Goal: Communication & Community: Answer question/provide support

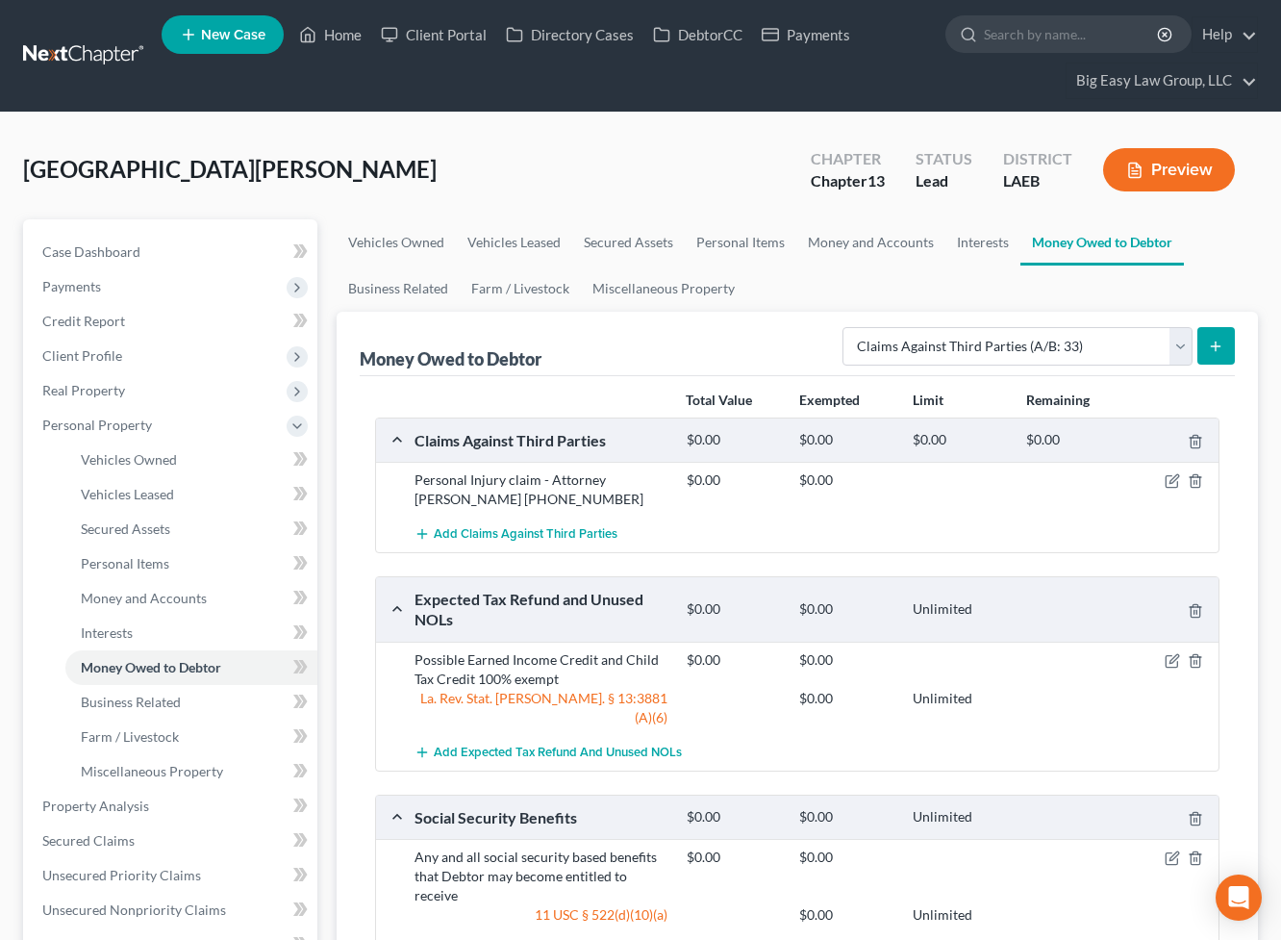
select select "claims_against_third_parties"
click at [319, 35] on link "Home" at bounding box center [330, 34] width 82 height 35
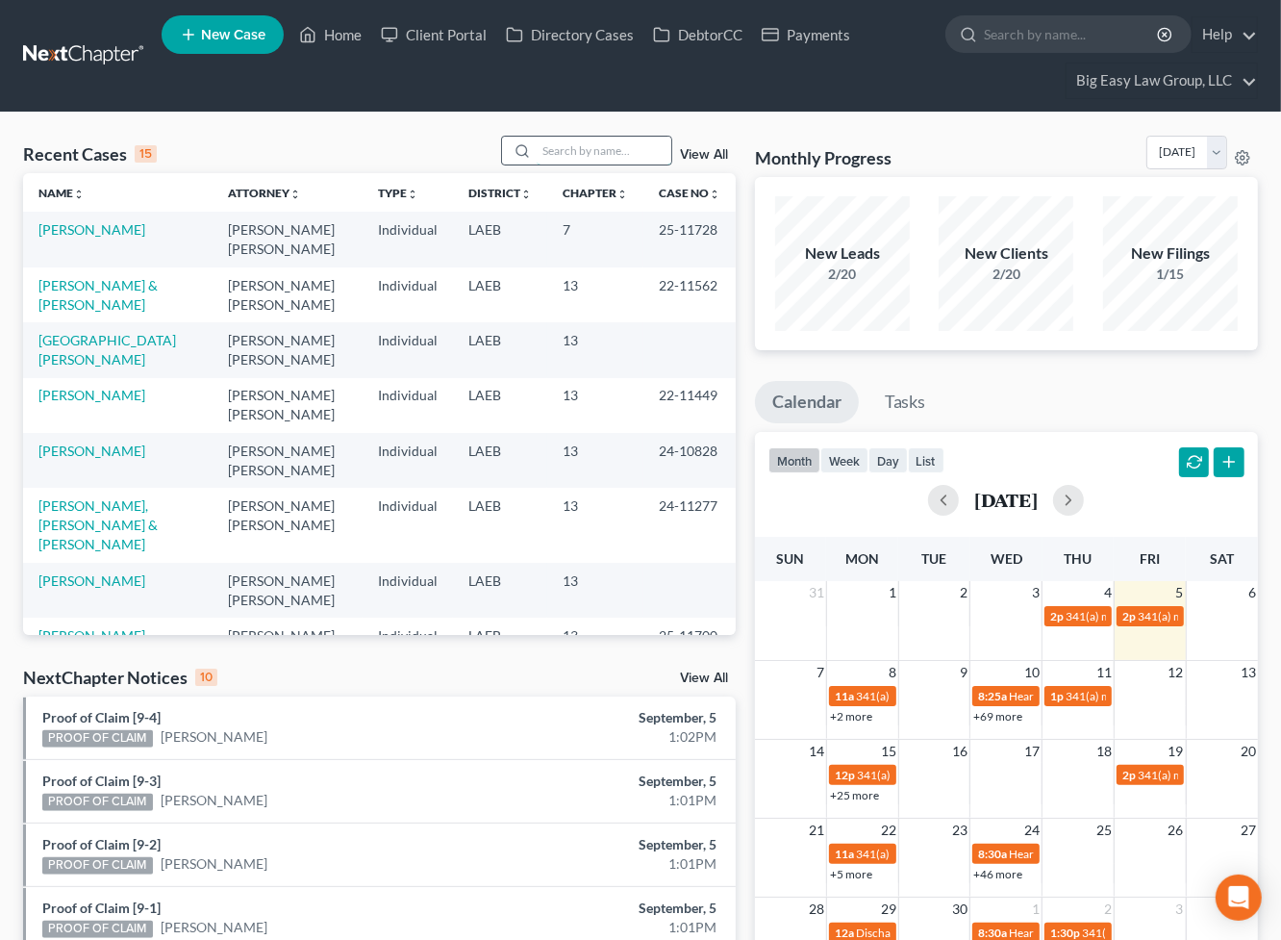
click at [586, 153] on input "search" at bounding box center [604, 151] width 135 height 28
type input "gray"
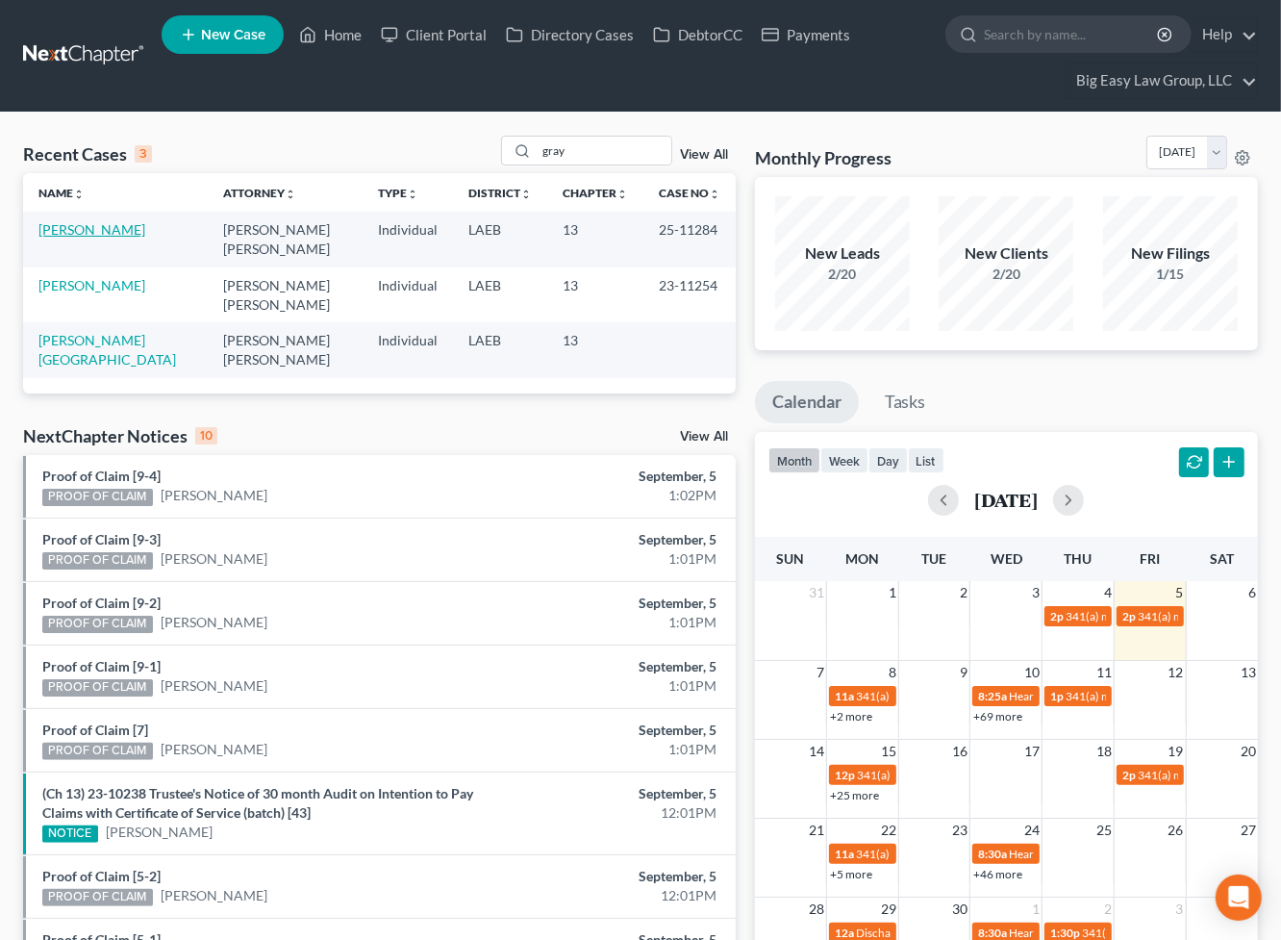
click at [88, 230] on link "Gray, Jasmine" at bounding box center [91, 229] width 107 height 16
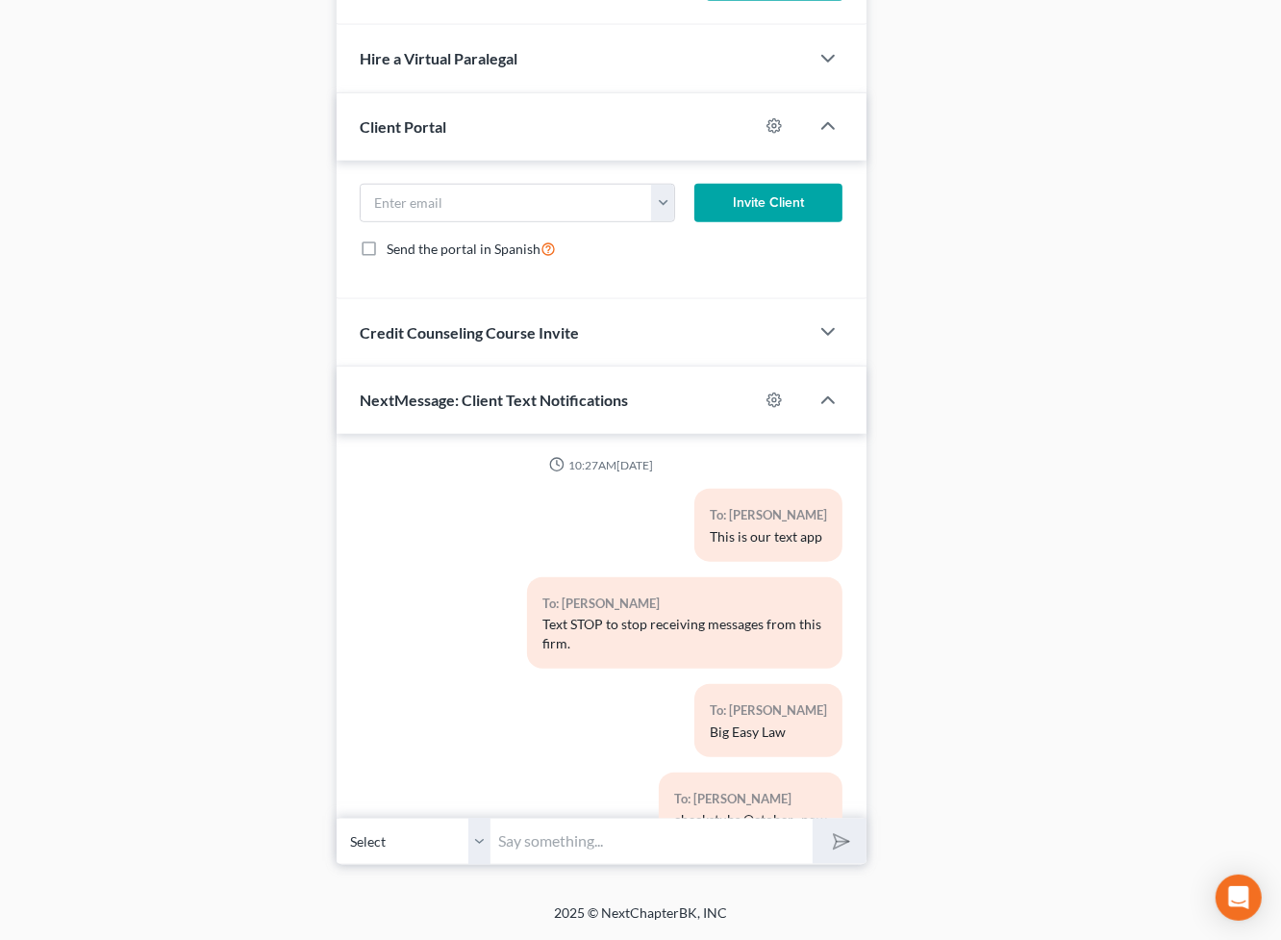
scroll to position [10550, 0]
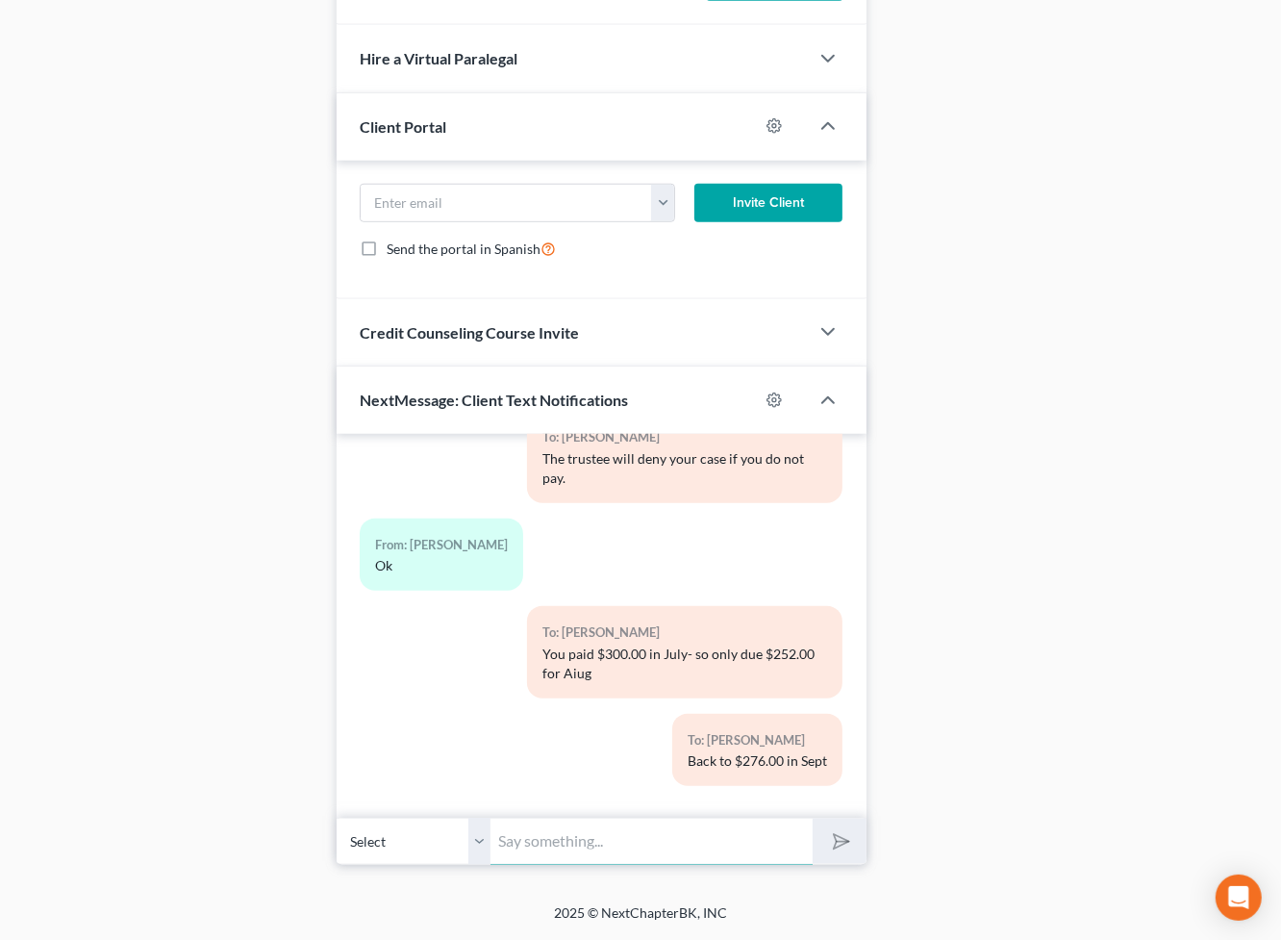
click at [614, 845] on input "text" at bounding box center [651, 840] width 322 height 47
click at [607, 844] on input "text" at bounding box center [651, 840] width 322 height 47
type input "Jasmine - this is Jenny - I was trying to find the checks with the garnishment"
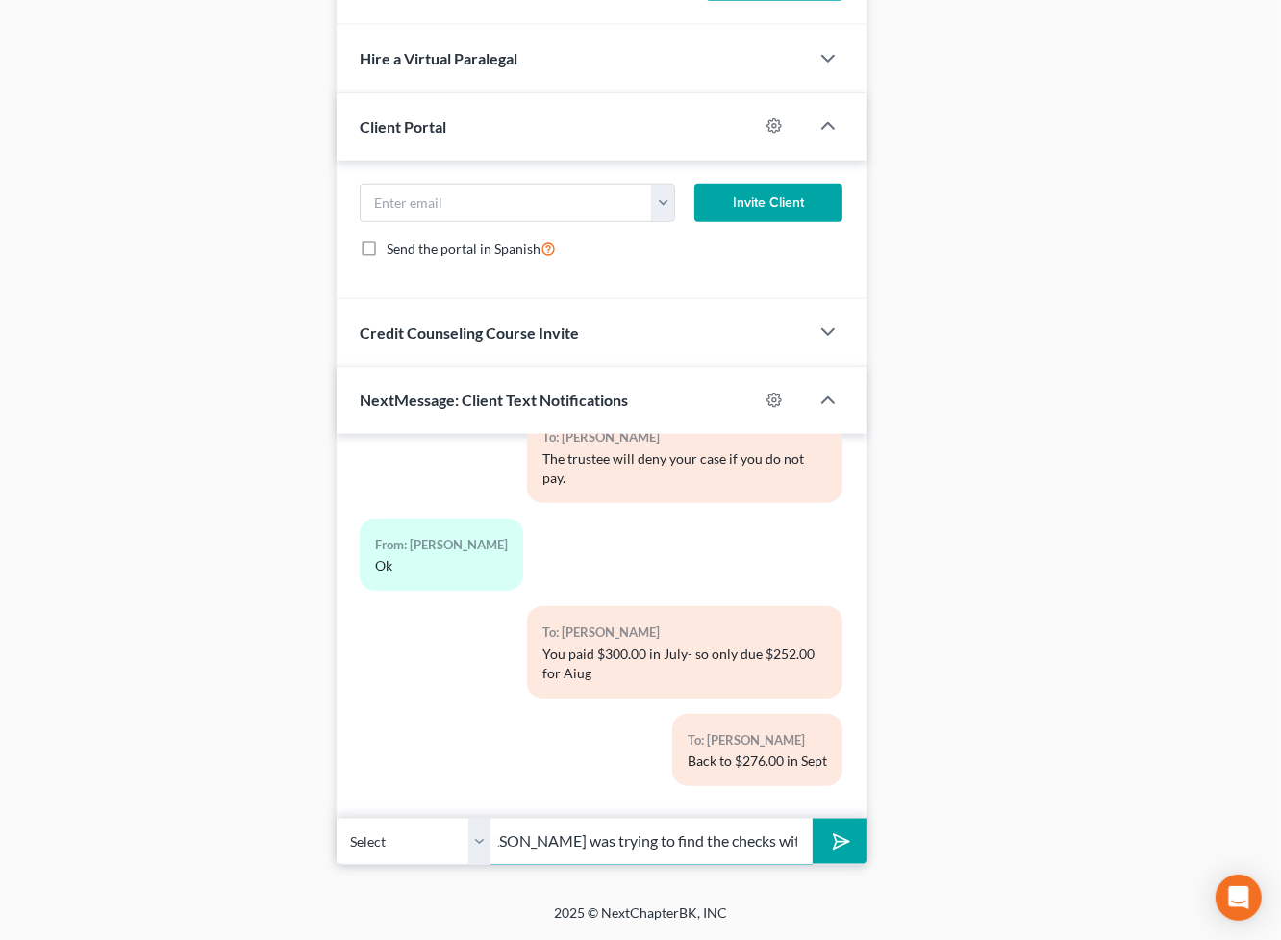
click at [813, 818] on button "submit" at bounding box center [839, 840] width 53 height 45
type input "n"
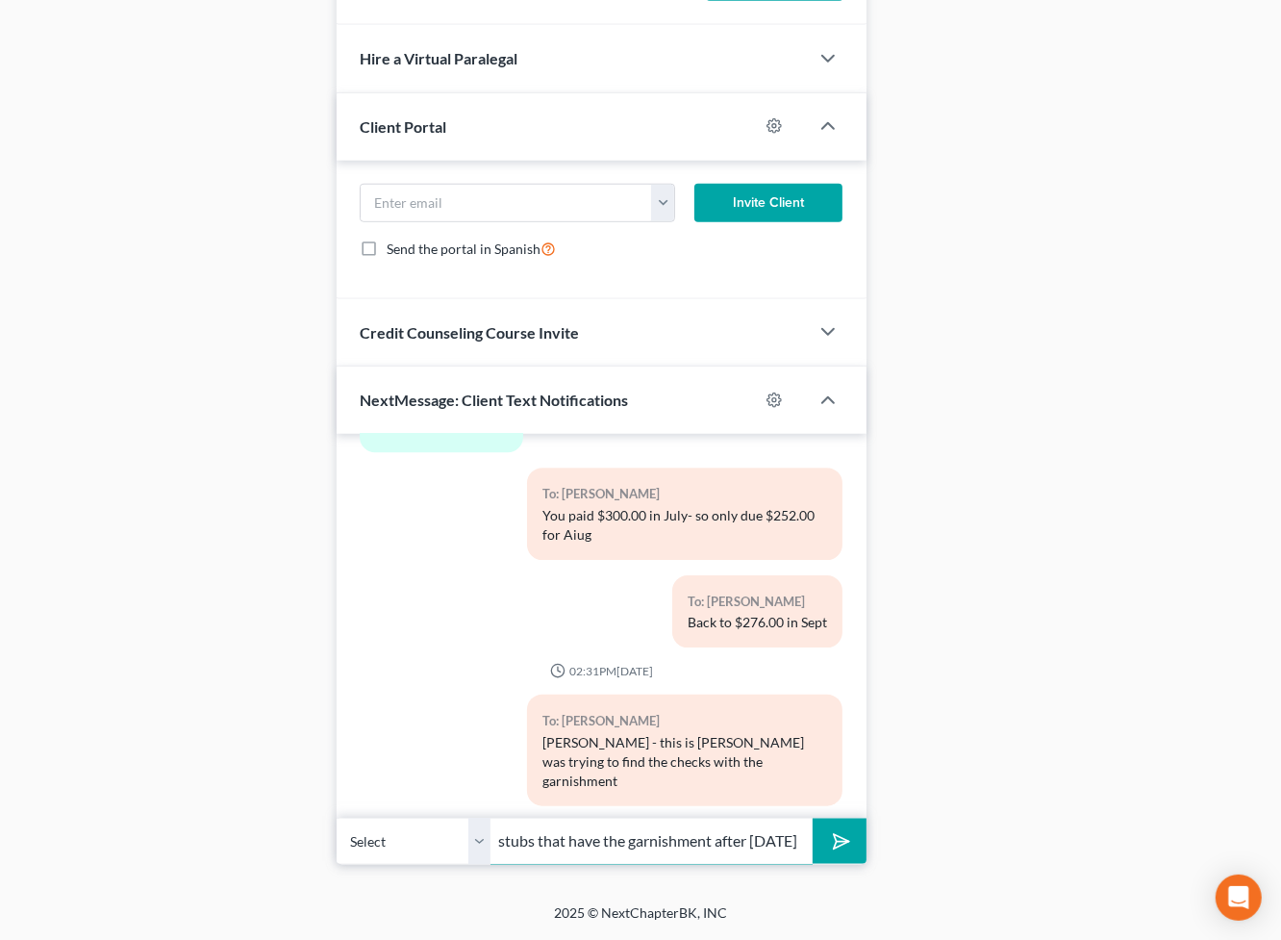
scroll to position [0, 187]
click at [571, 843] on input "can you send me your chck stubs that have the garnishment after June 19" at bounding box center [651, 840] width 322 height 47
type input "can you send me your check stubs that have the garnishment after June 19"
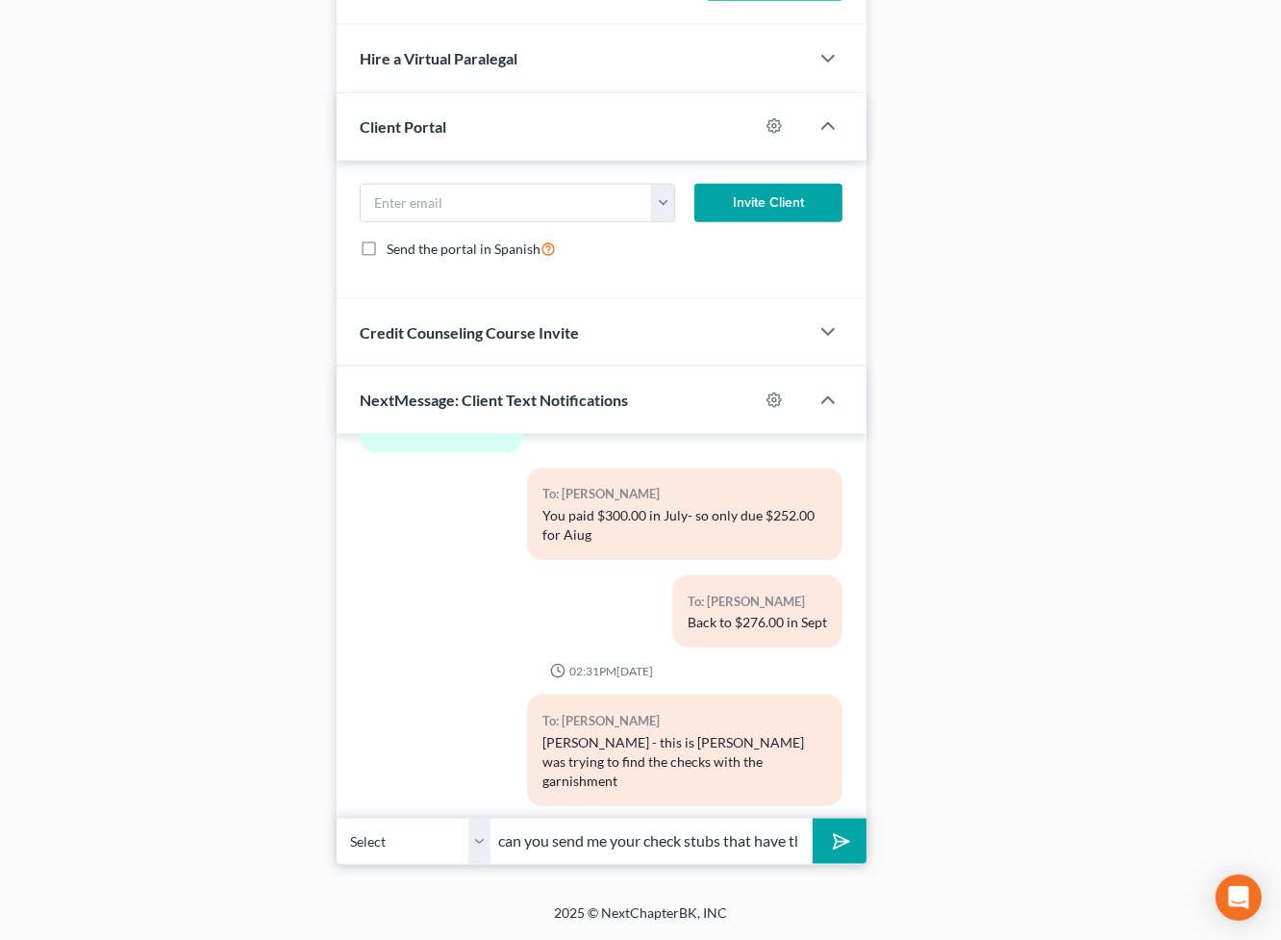
click at [842, 847] on icon "submit" at bounding box center [837, 841] width 27 height 27
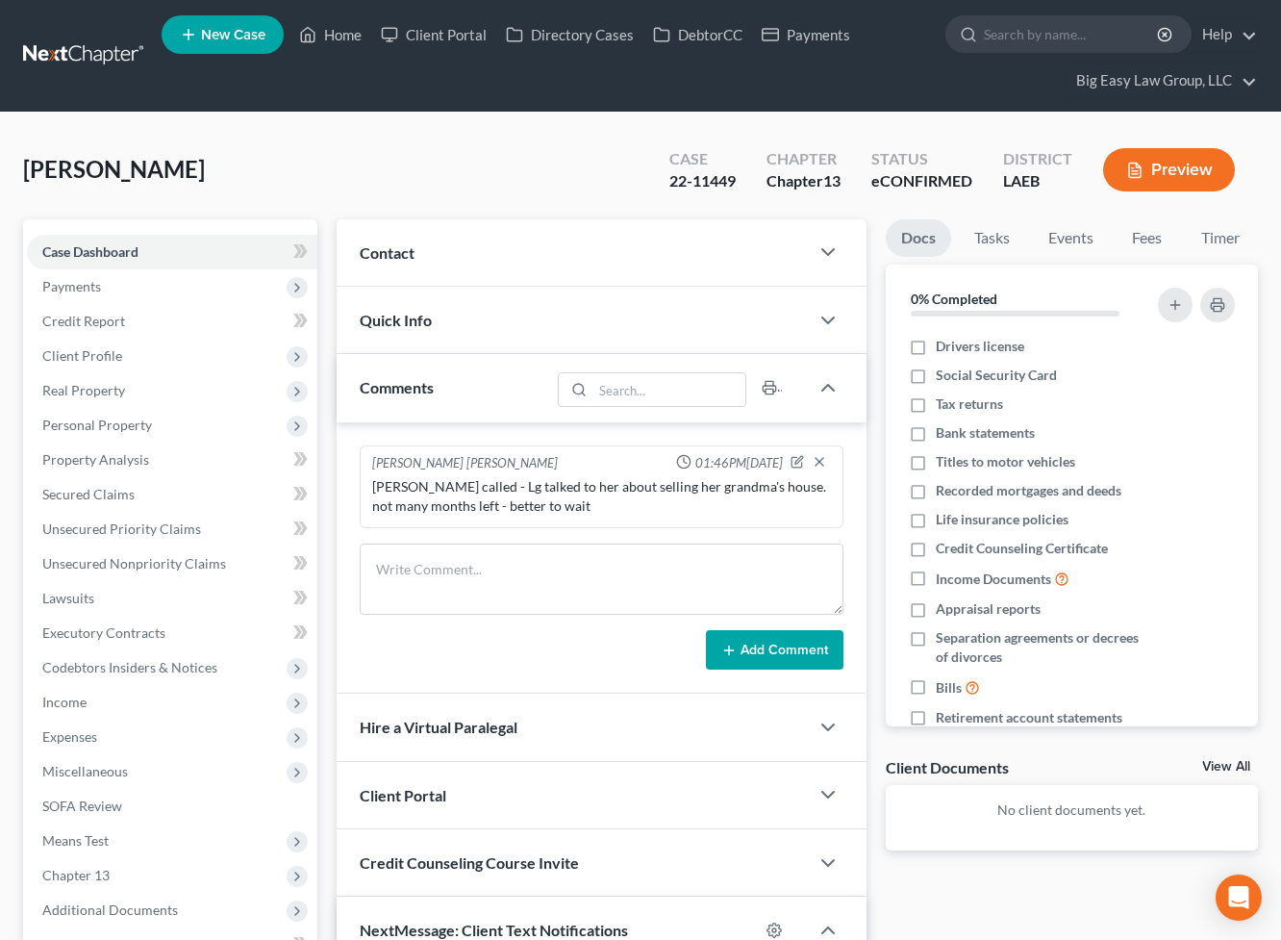
select select "0"
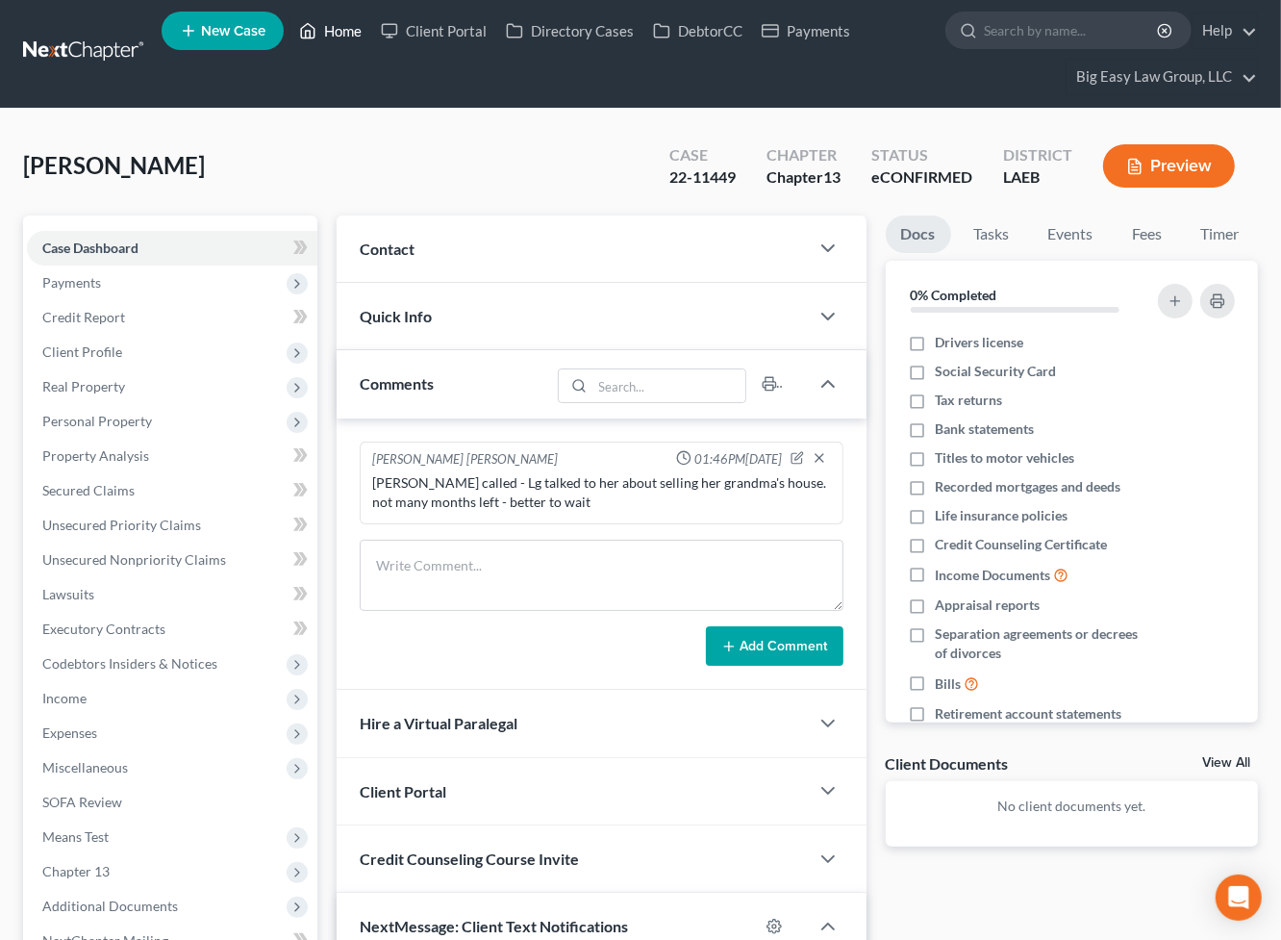
click at [321, 36] on link "Home" at bounding box center [330, 30] width 82 height 35
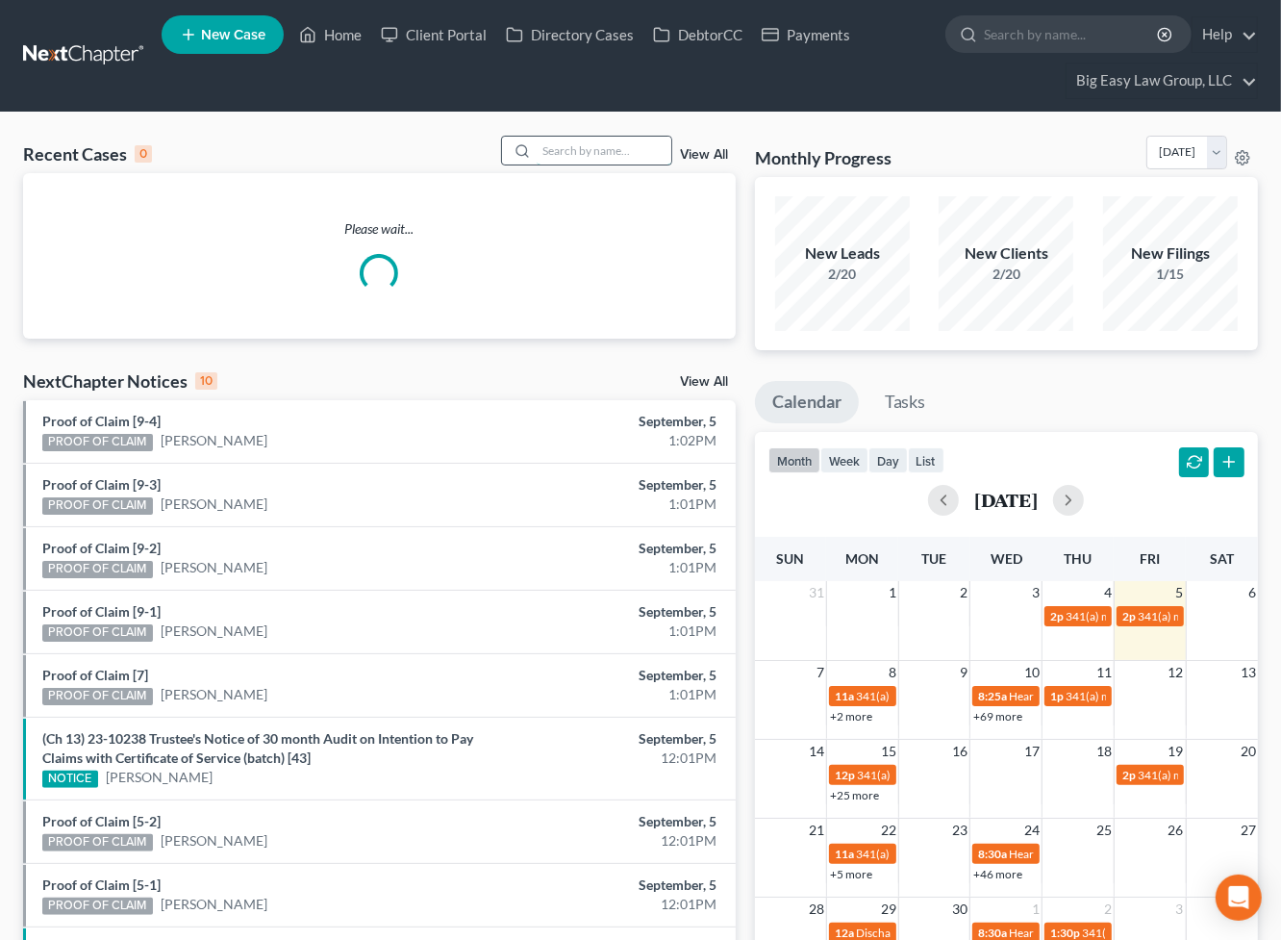
click at [609, 163] on input "search" at bounding box center [604, 151] width 135 height 28
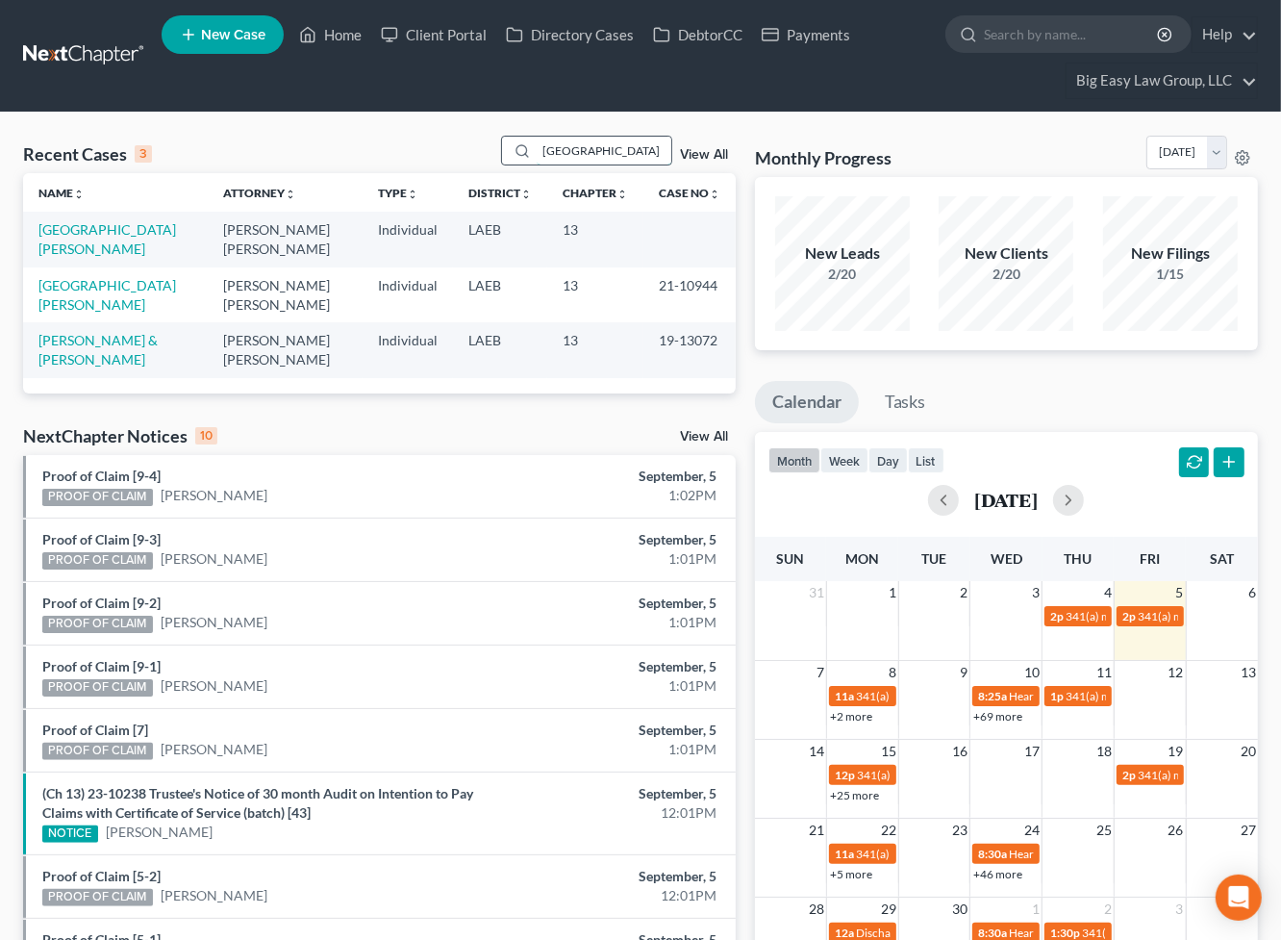
type input "[GEOGRAPHIC_DATA]"
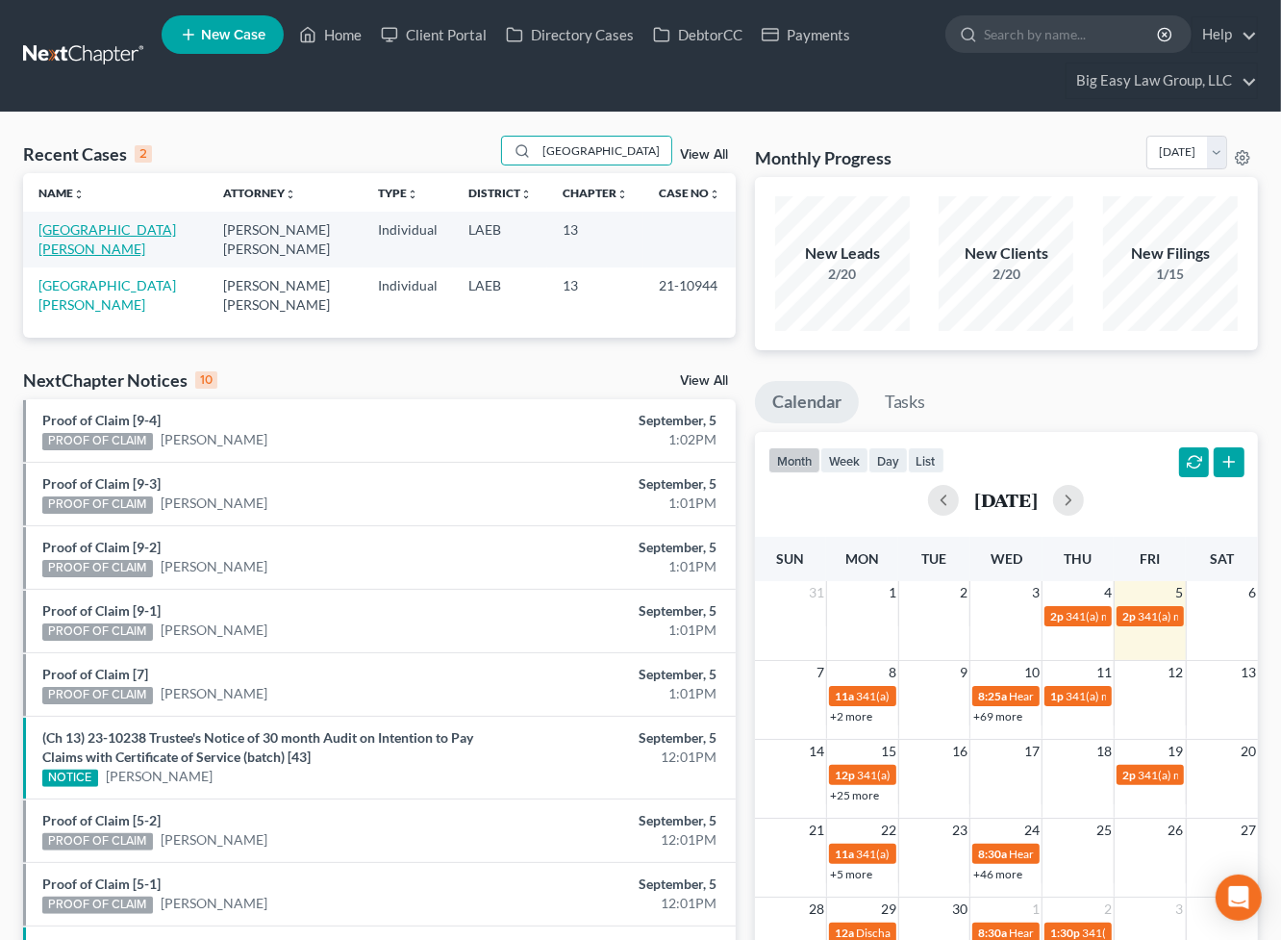
click at [84, 243] on link "[GEOGRAPHIC_DATA][PERSON_NAME]" at bounding box center [107, 239] width 138 height 36
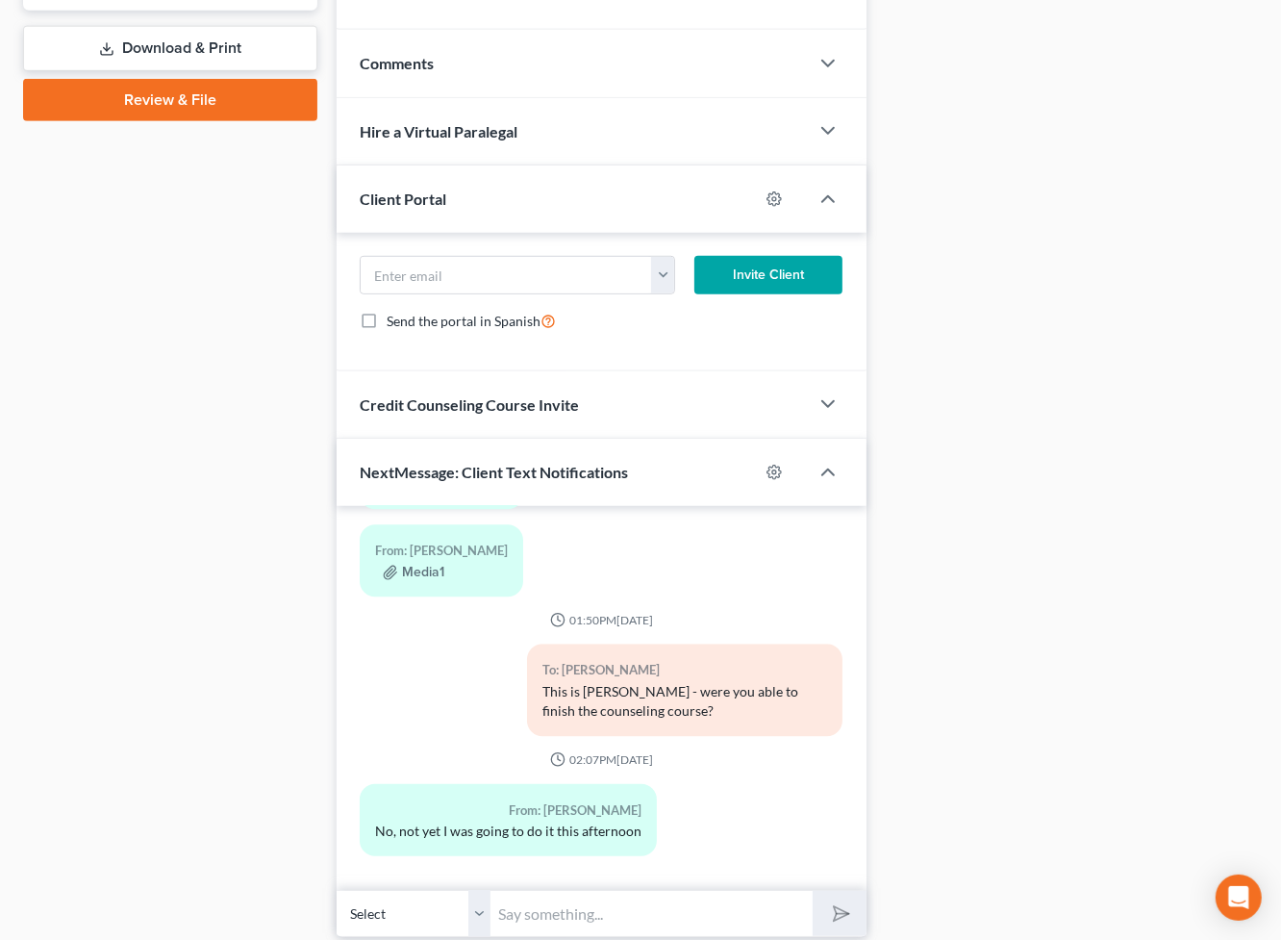
scroll to position [1037, 0]
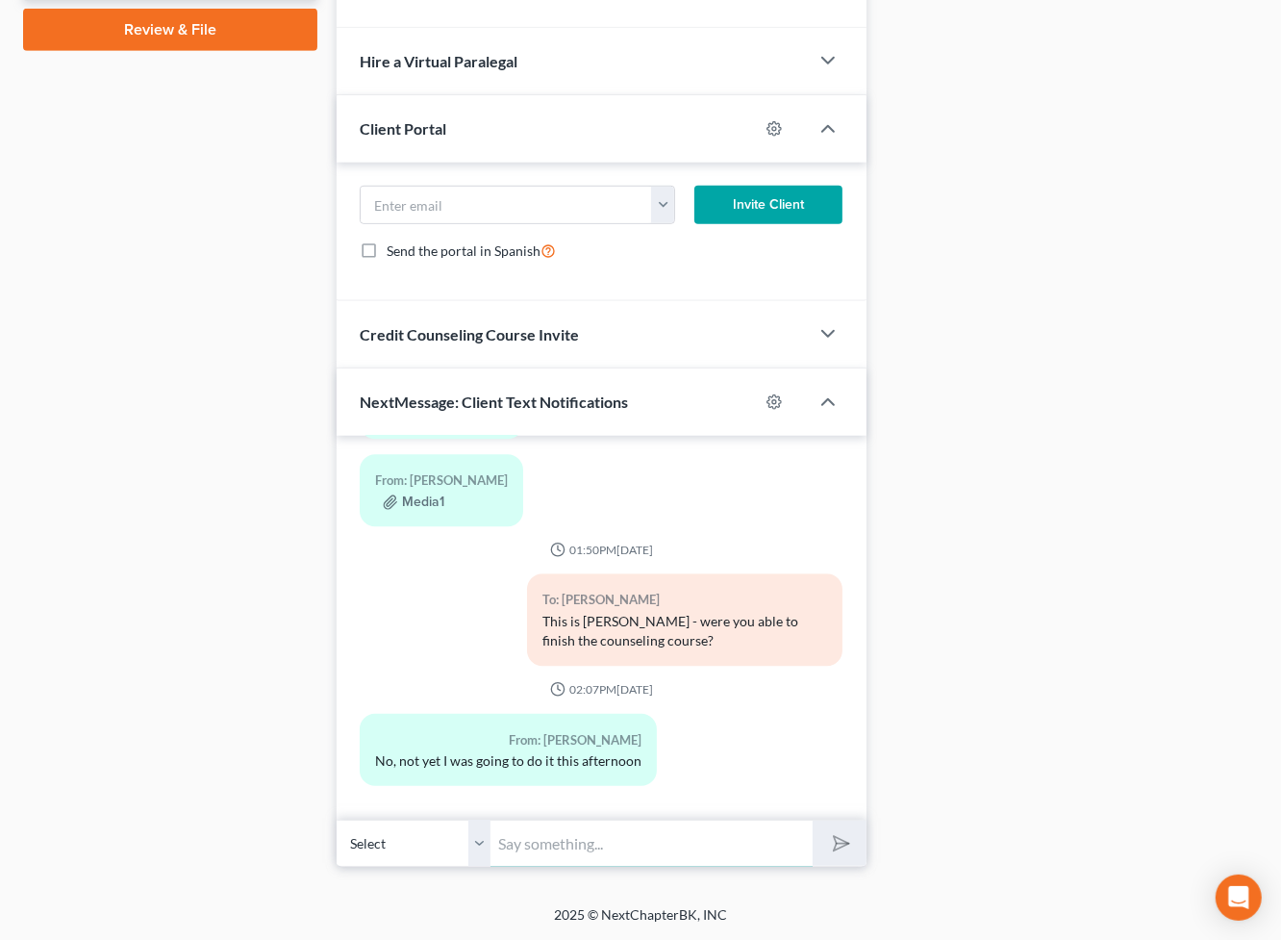
click at [591, 840] on input "text" at bounding box center [651, 842] width 322 height 47
drag, startPoint x: 531, startPoint y: 839, endPoint x: 839, endPoint y: 887, distance: 311.5
type input "ok - I can't file until it is done - if it comes in after I leave [DATE] I can …"
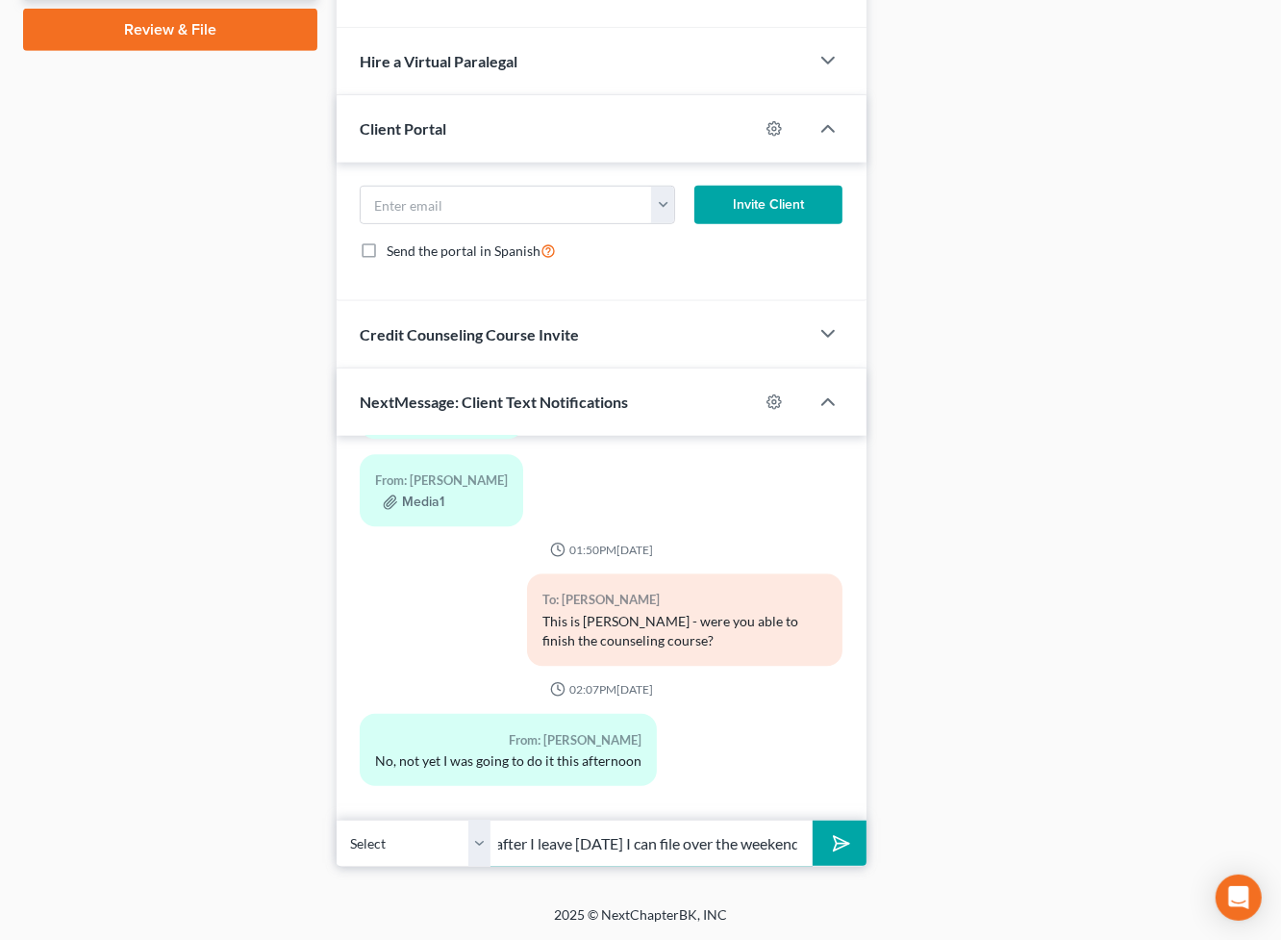
click at [813, 820] on button "submit" at bounding box center [839, 842] width 53 height 45
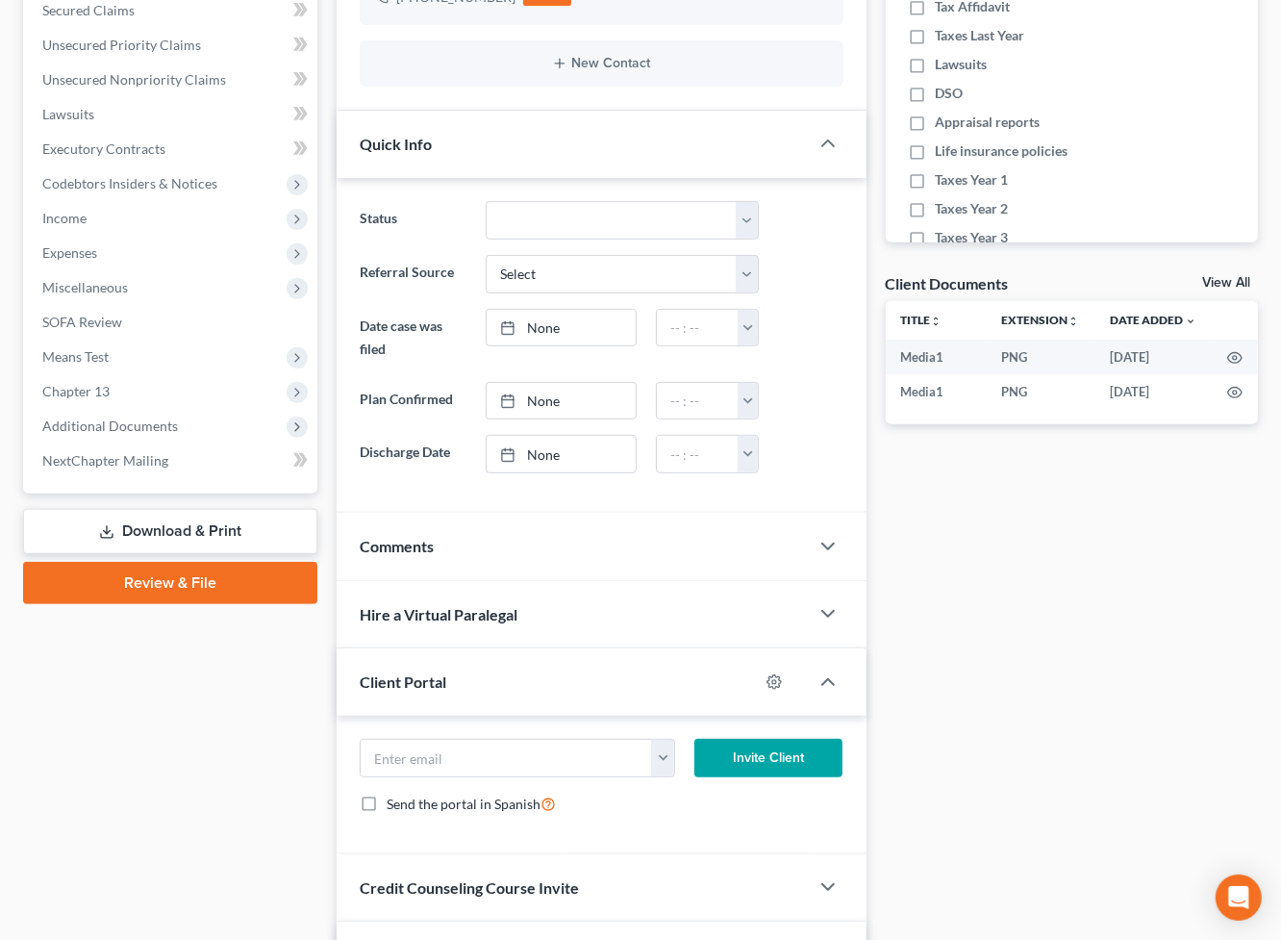
scroll to position [0, 0]
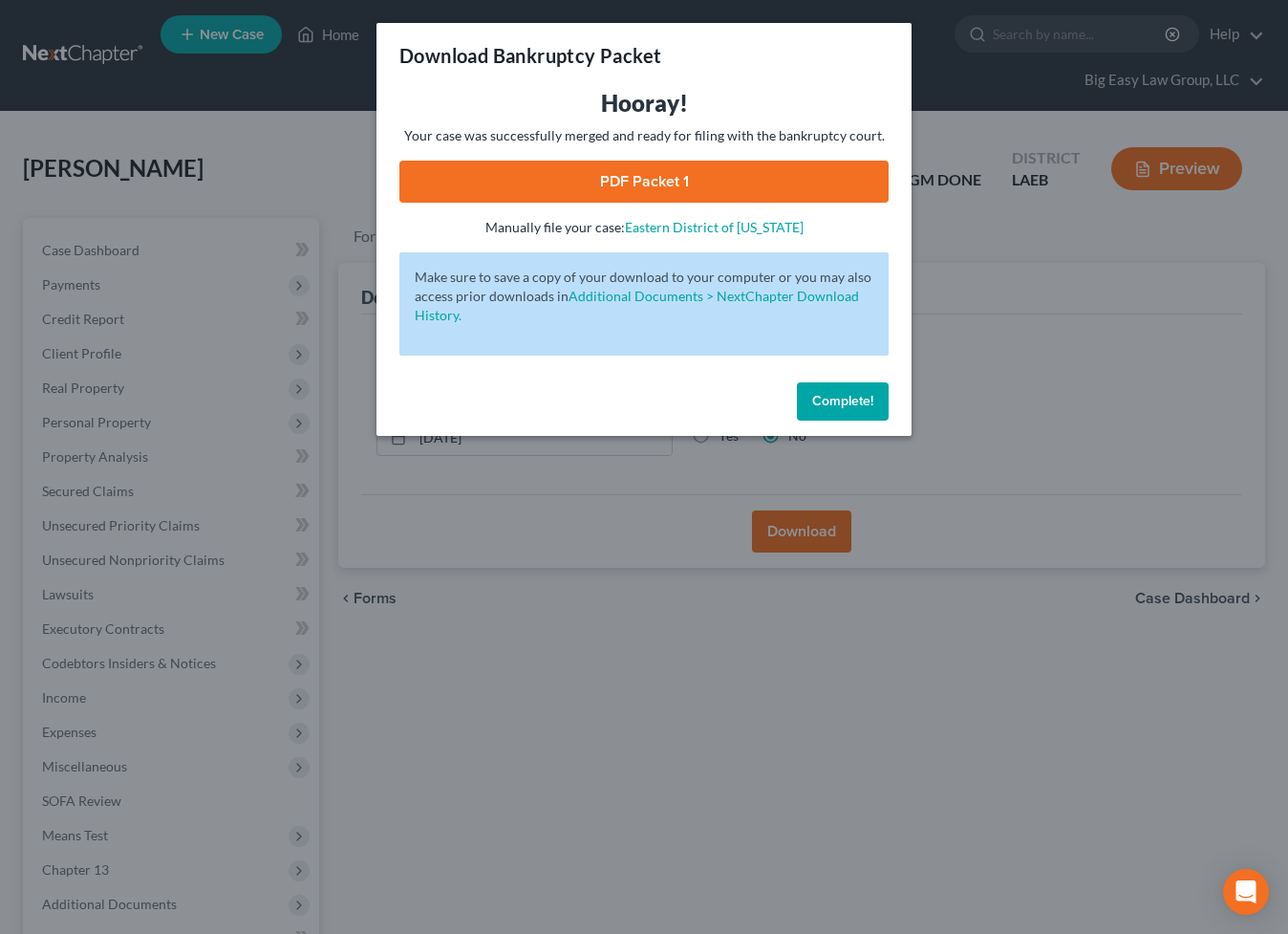
scroll to position [217, 0]
